Goal: Transaction & Acquisition: Download file/media

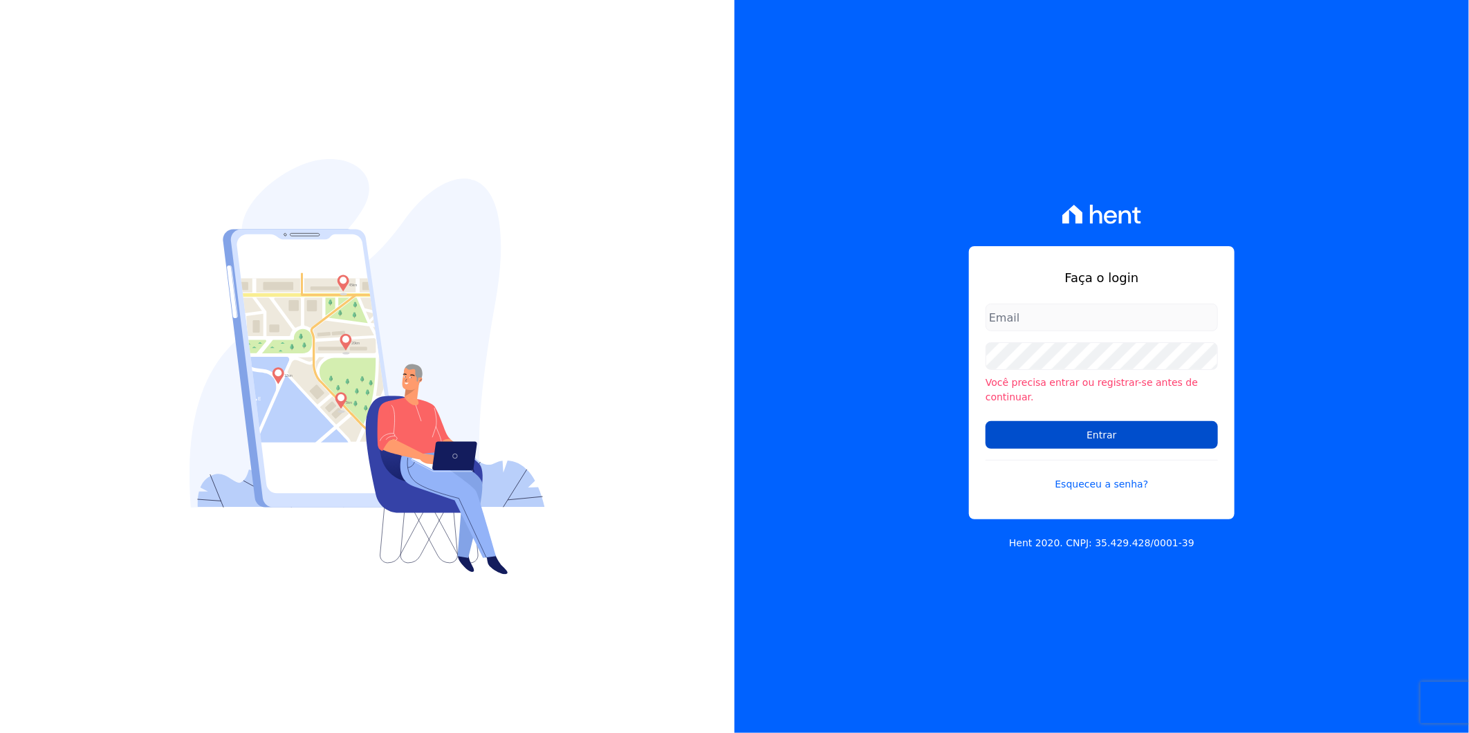
type input "[PERSON_NAME][EMAIL_ADDRESS][DOMAIN_NAME]"
click at [1117, 425] on input "Entrar" at bounding box center [1101, 435] width 232 height 28
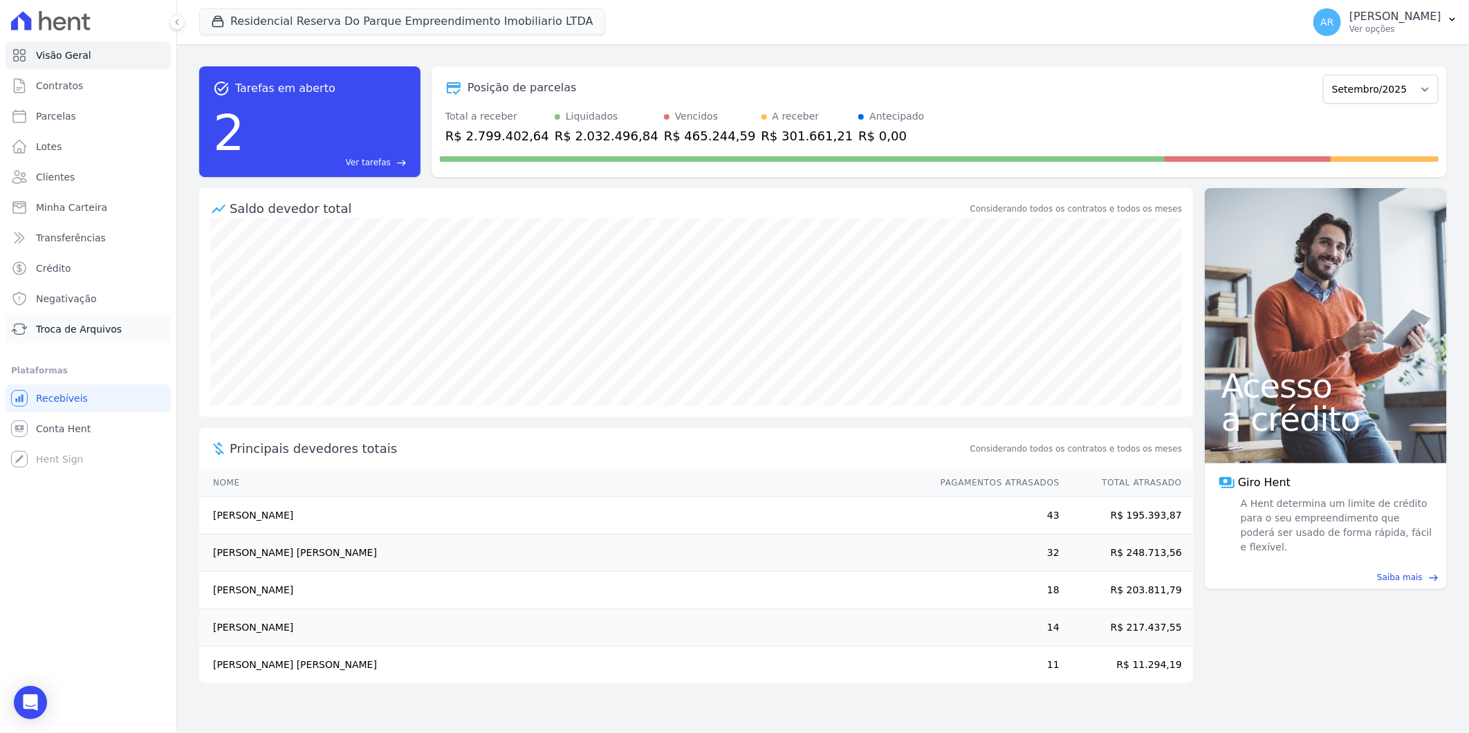
click at [75, 332] on span "Troca de Arquivos" at bounding box center [79, 329] width 86 height 14
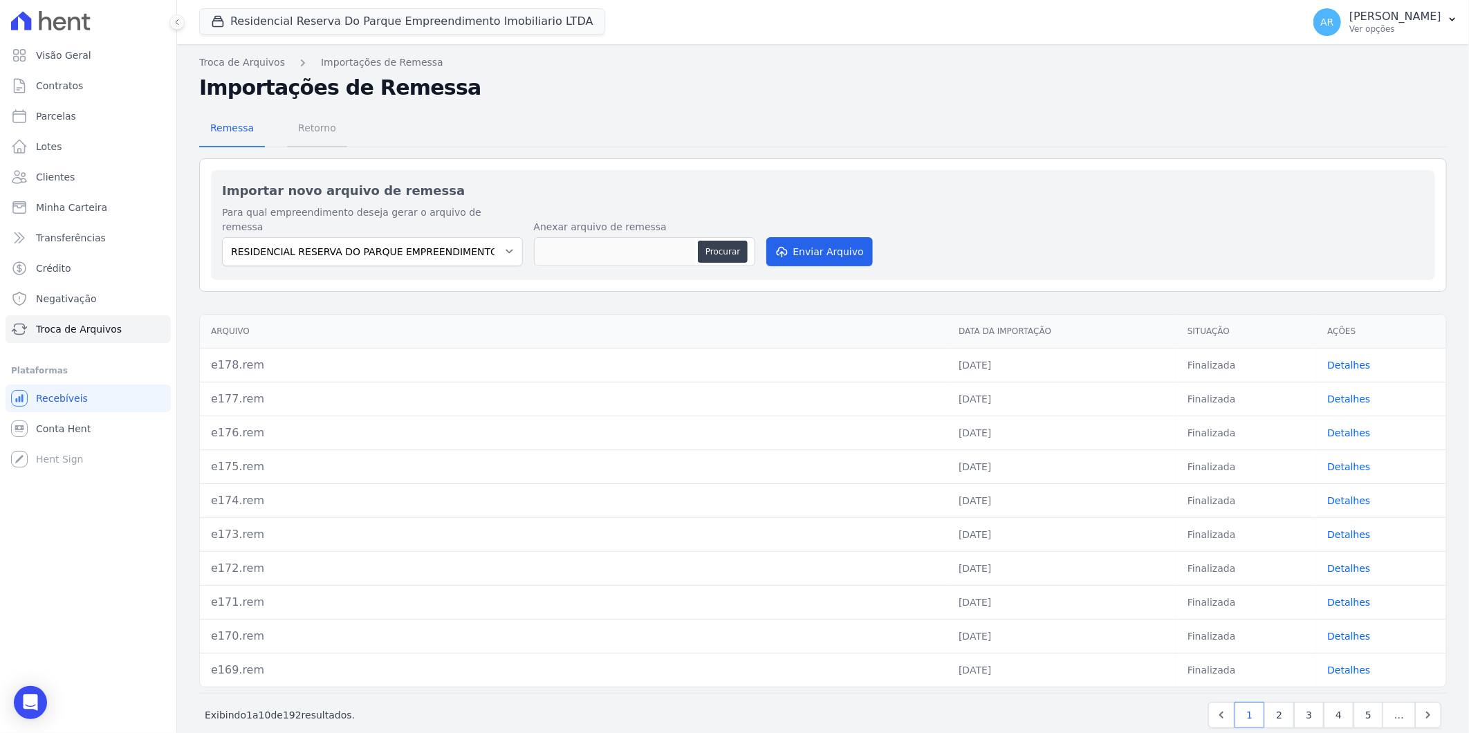
click at [308, 128] on span "Retorno" at bounding box center [317, 128] width 55 height 28
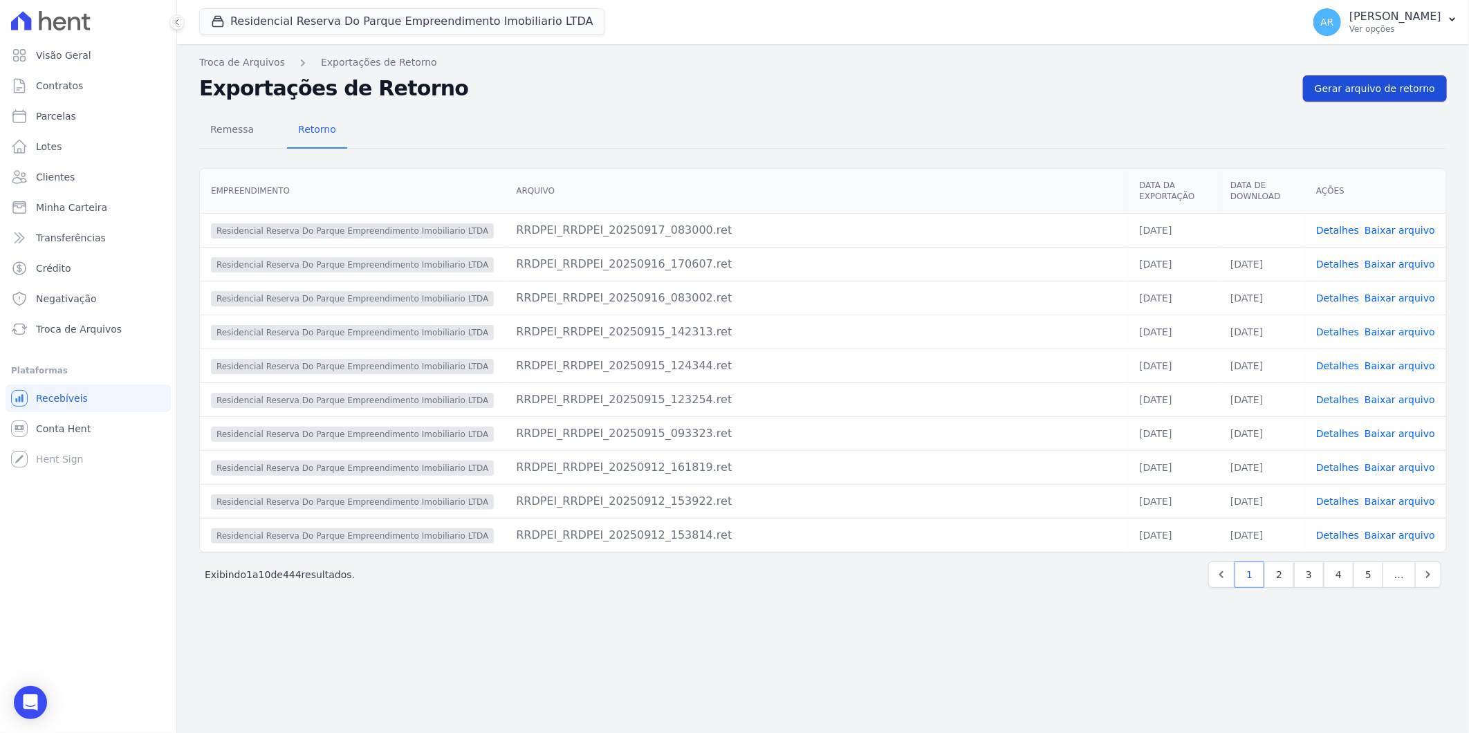
click at [1374, 95] on link "Gerar arquivo de retorno" at bounding box center [1375, 88] width 144 height 26
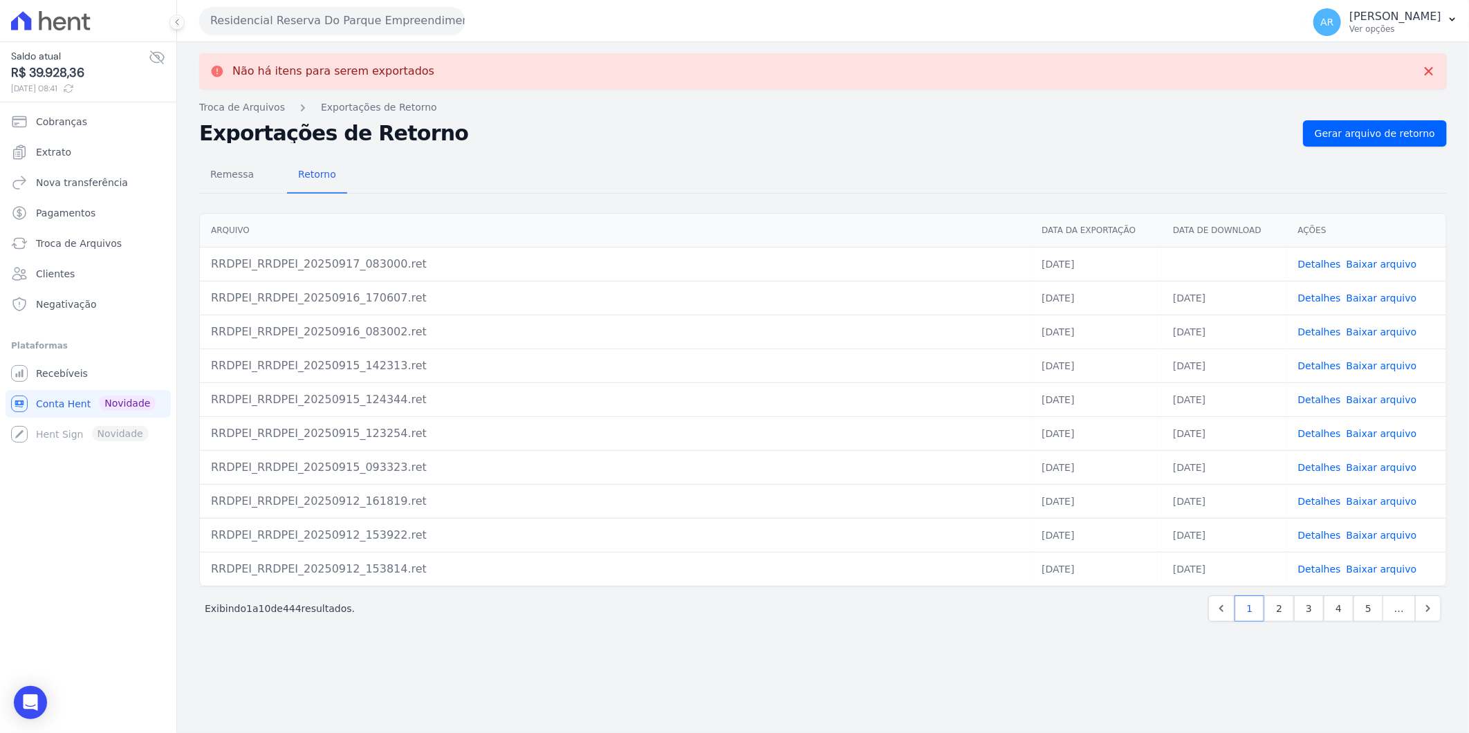
click at [1382, 259] on link "Baixar arquivo" at bounding box center [1381, 264] width 71 height 11
